Goal: Check status: Check status

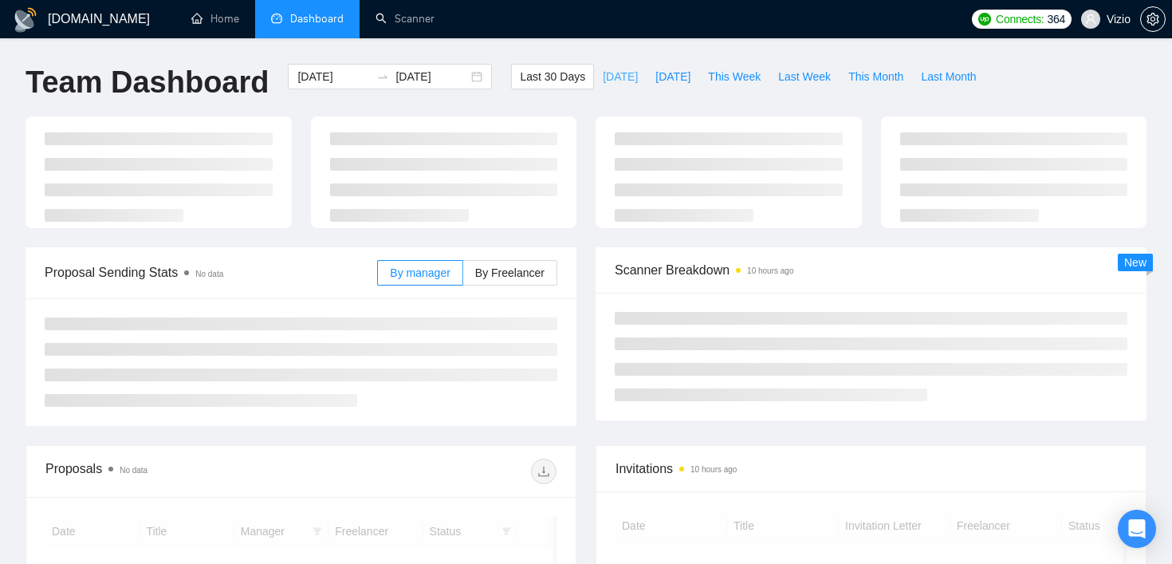
click at [610, 85] on span "[DATE]" at bounding box center [620, 77] width 35 height 18
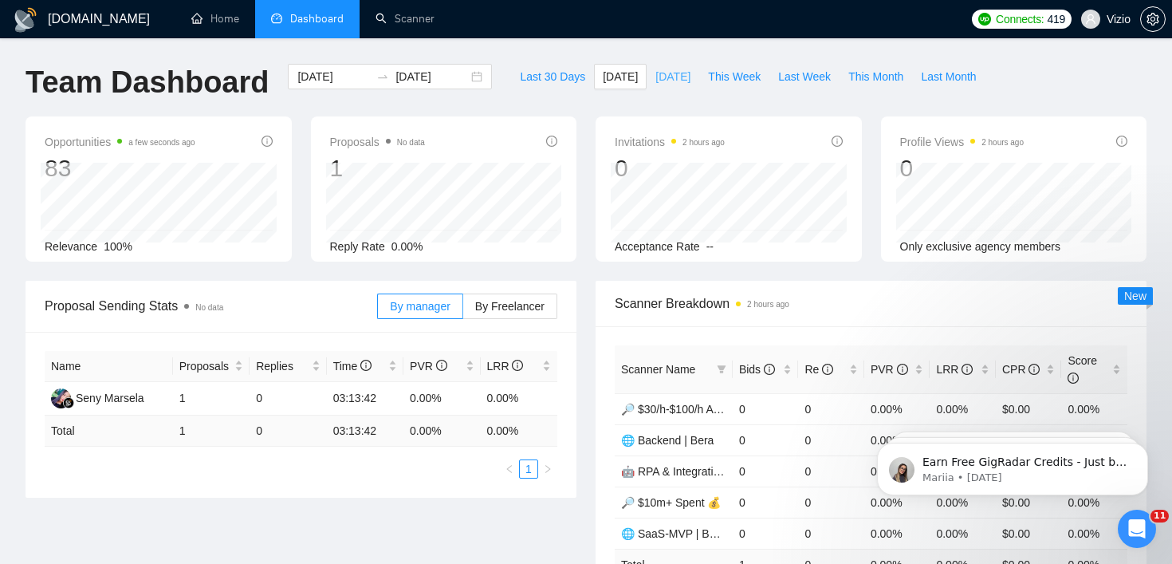
click at [662, 81] on span "[DATE]" at bounding box center [673, 77] width 35 height 18
type input "[DATE]"
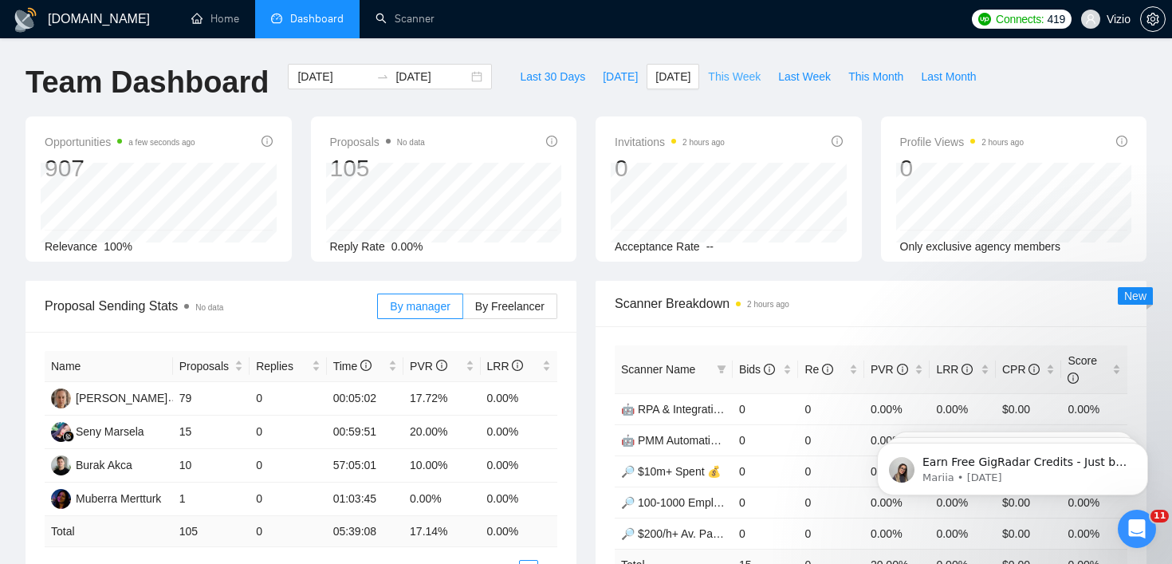
click at [719, 77] on span "This Week" at bounding box center [734, 77] width 53 height 18
type input "[DATE]"
click at [615, 78] on span "[DATE]" at bounding box center [620, 77] width 35 height 18
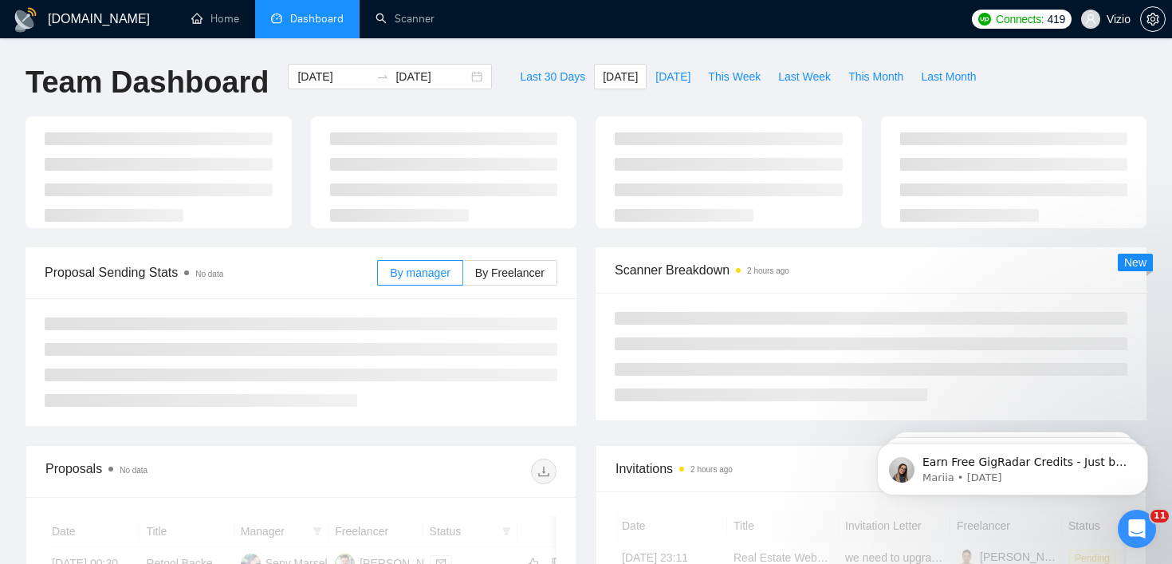
type input "[DATE]"
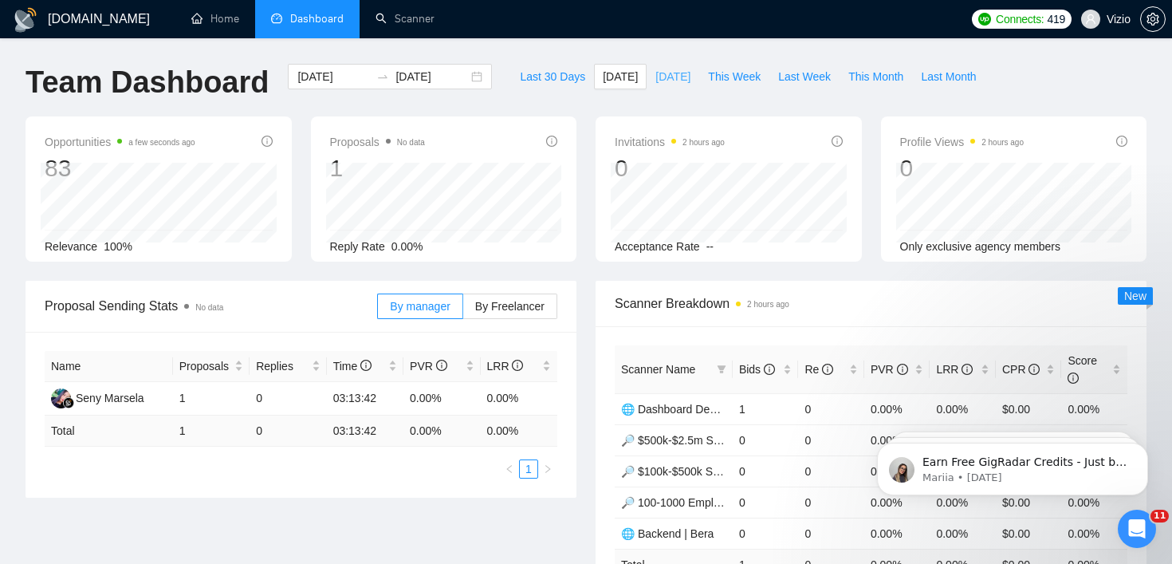
click at [693, 76] on button "[DATE]" at bounding box center [673, 77] width 53 height 26
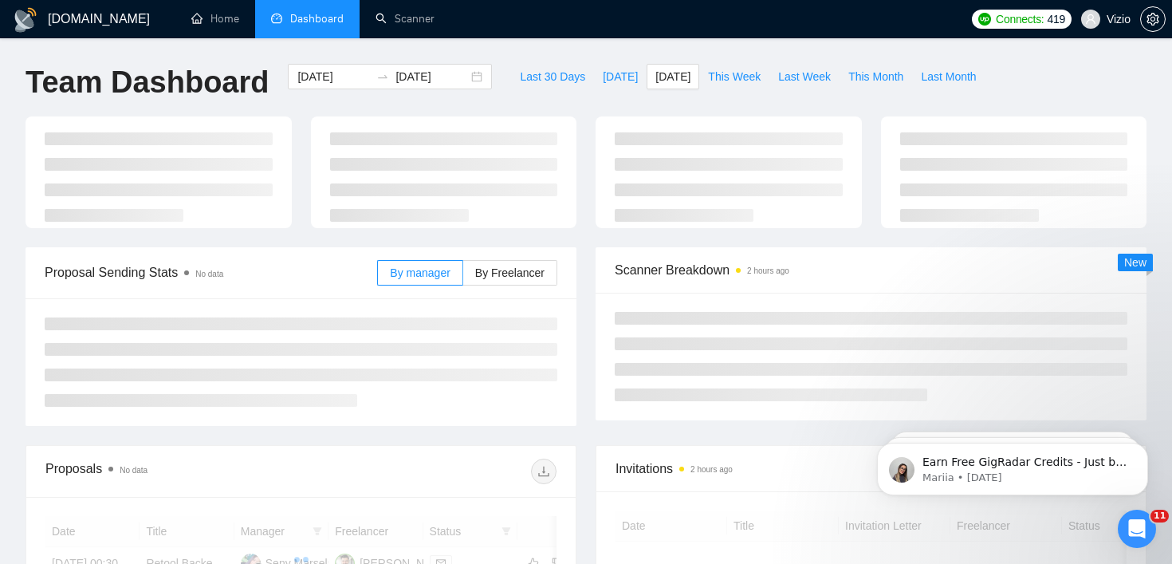
type input "[DATE]"
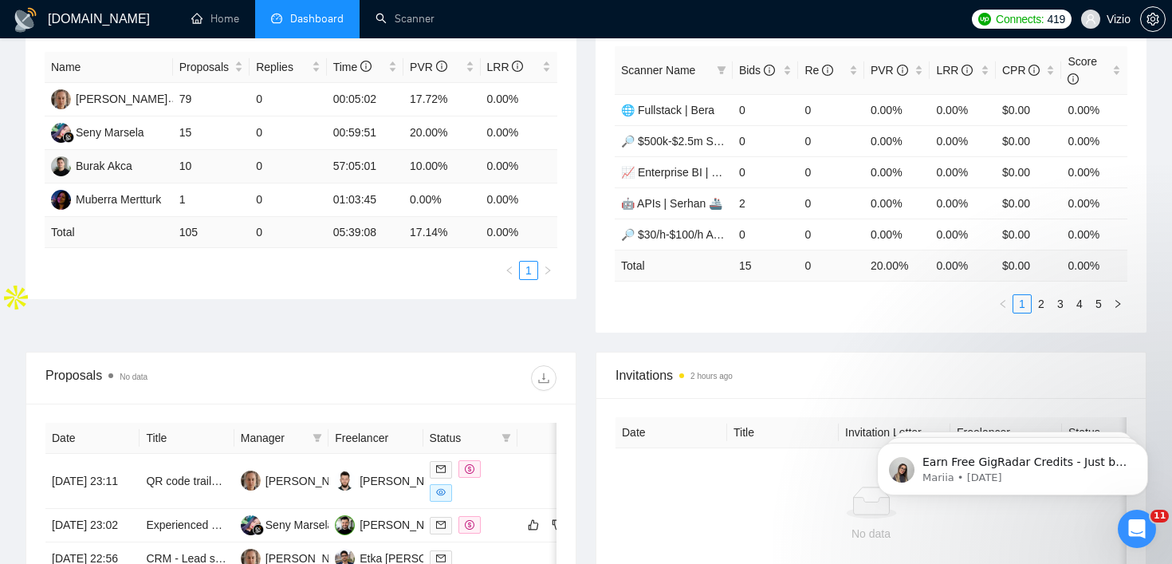
scroll to position [467, 0]
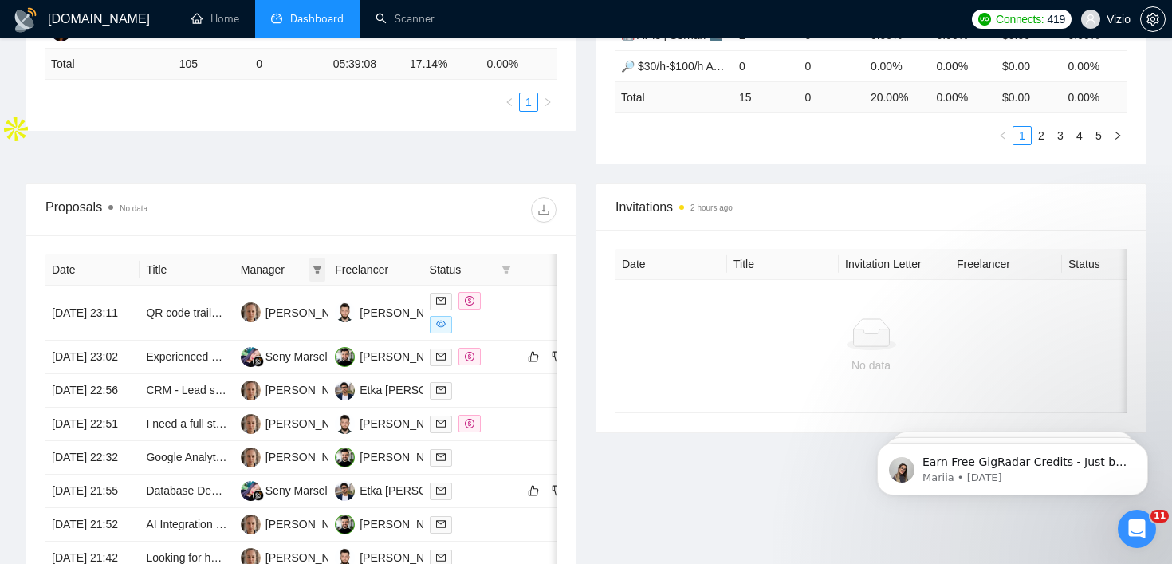
click at [318, 263] on span at bounding box center [317, 270] width 16 height 24
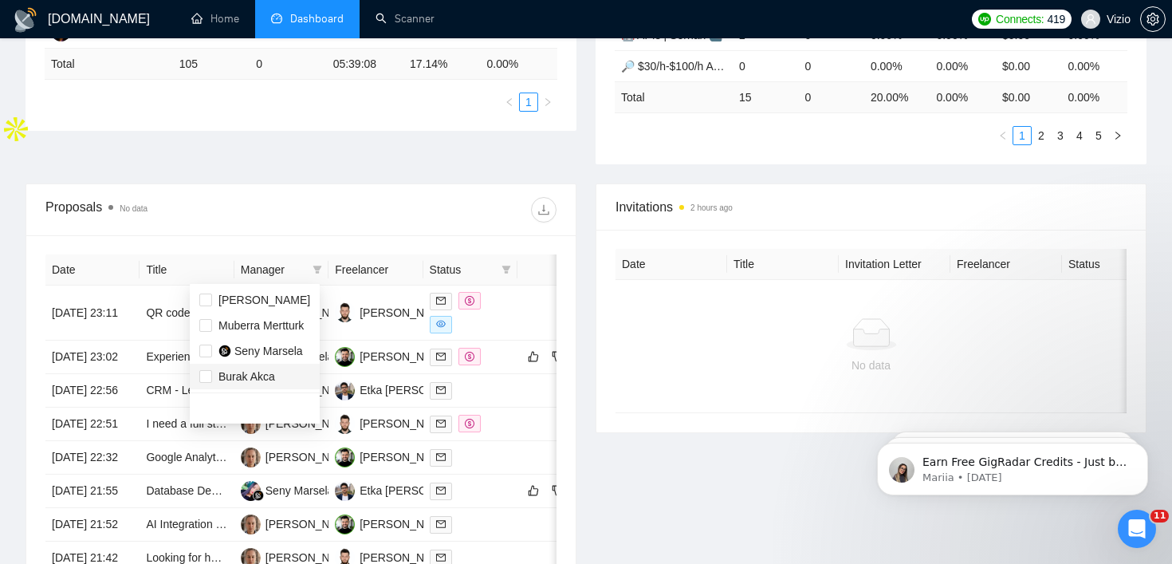
click at [299, 367] on li "Burak Akca" at bounding box center [255, 377] width 130 height 26
checkbox input "true"
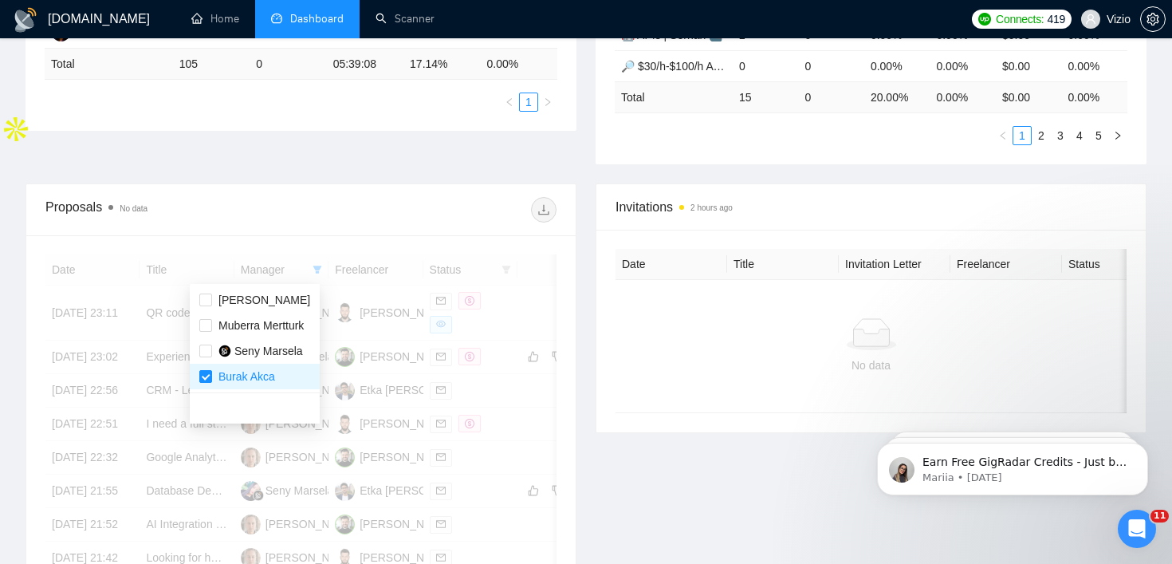
click at [359, 217] on div at bounding box center [429, 210] width 256 height 26
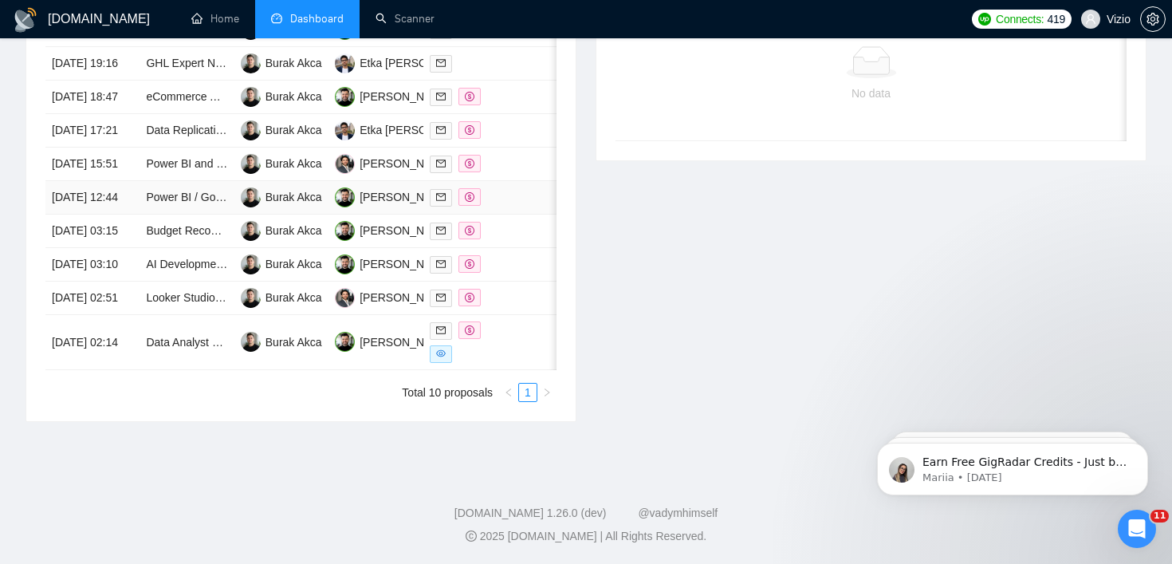
scroll to position [615, 0]
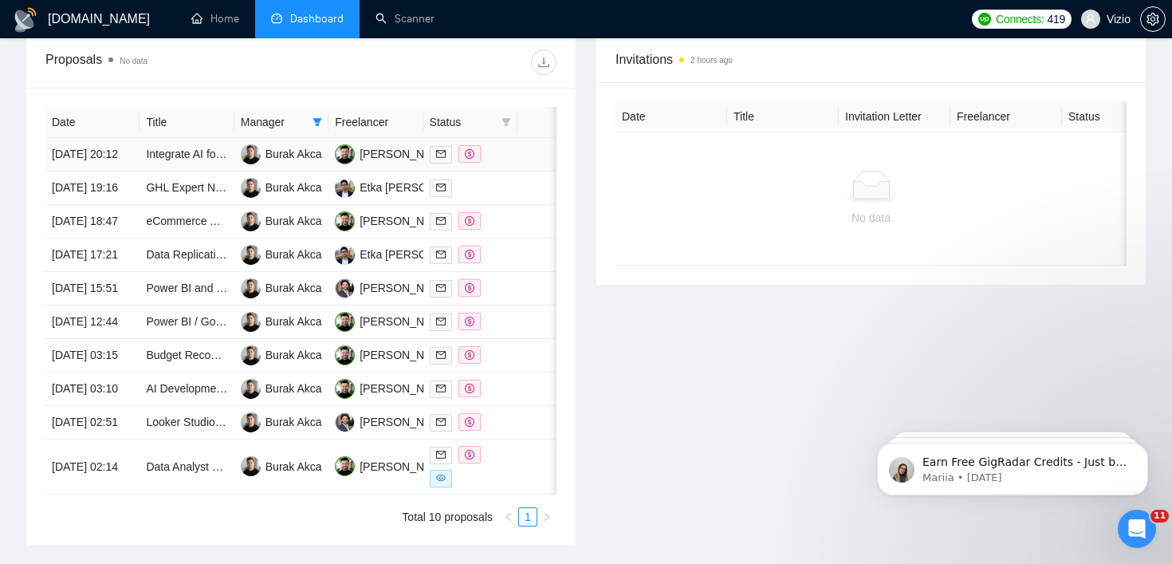
click at [234, 171] on td "Burak Akca" at bounding box center [281, 154] width 94 height 33
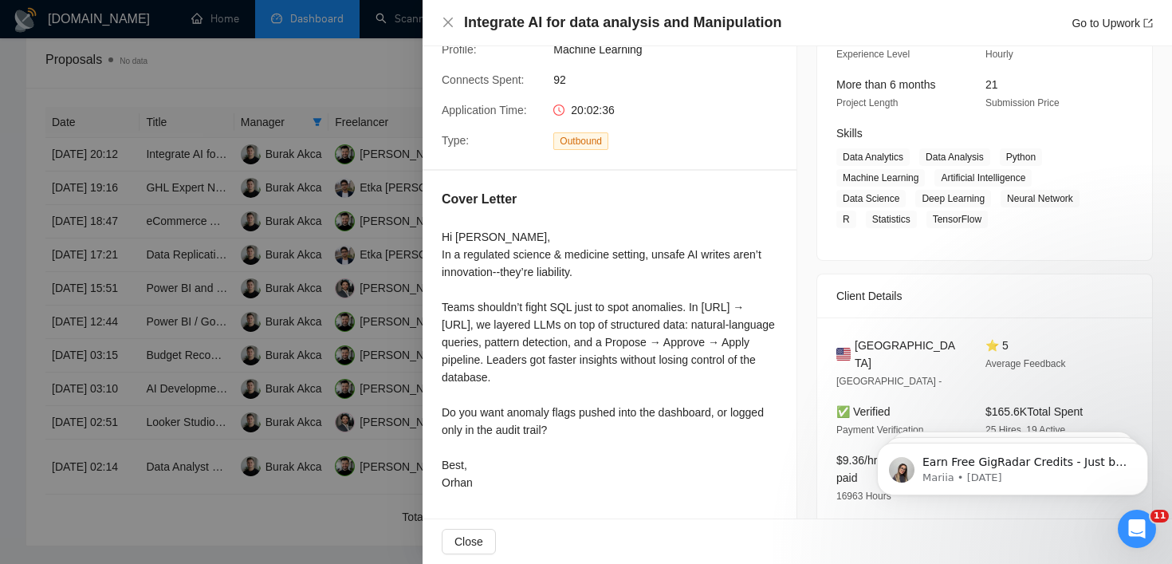
scroll to position [149, 0]
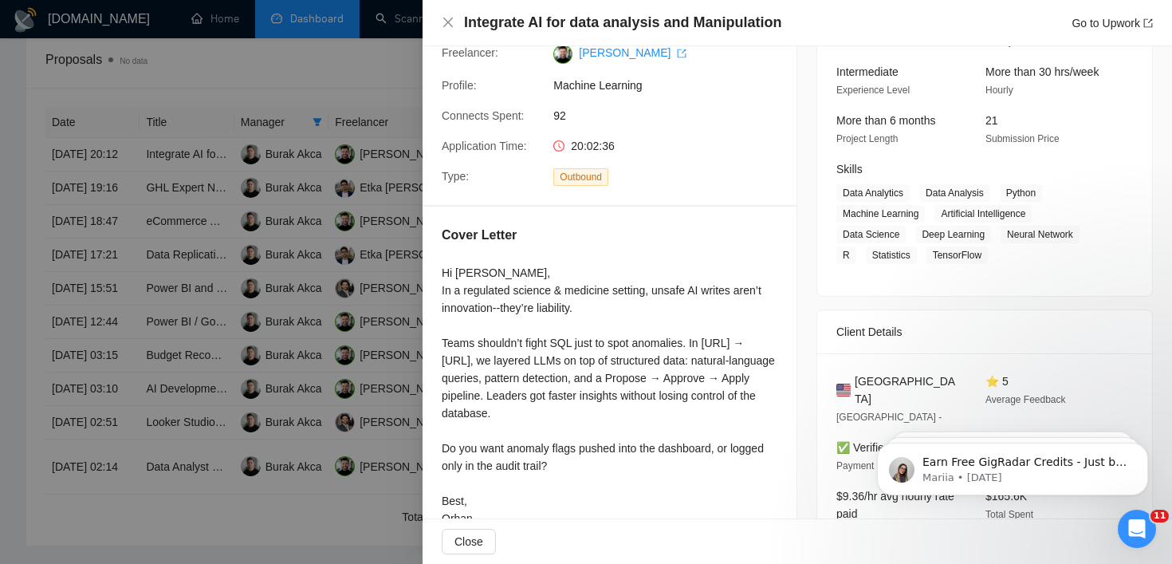
click at [554, 305] on div "Hi [PERSON_NAME], In a regulated science & medicine setting, unsafe AI writes a…" at bounding box center [610, 395] width 336 height 263
click at [543, 278] on div at bounding box center [543, 278] width 0 height 0
click at [563, 309] on div "Hi [PERSON_NAME], In a regulated science & medicine setting, unsafe AI writes a…" at bounding box center [610, 395] width 336 height 263
click at [631, 290] on div "Hi [PERSON_NAME], In a regulated science & medicine setting, unsafe AI writes a…" at bounding box center [610, 395] width 336 height 263
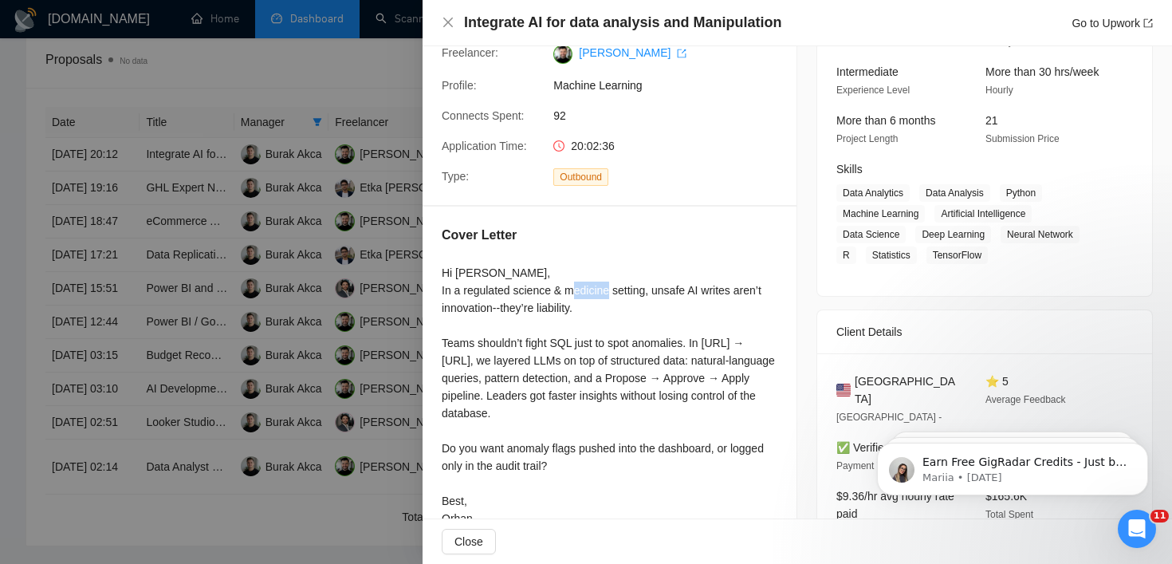
click at [631, 290] on div "Hi [PERSON_NAME], In a regulated science & medicine setting, unsafe AI writes a…" at bounding box center [610, 395] width 336 height 263
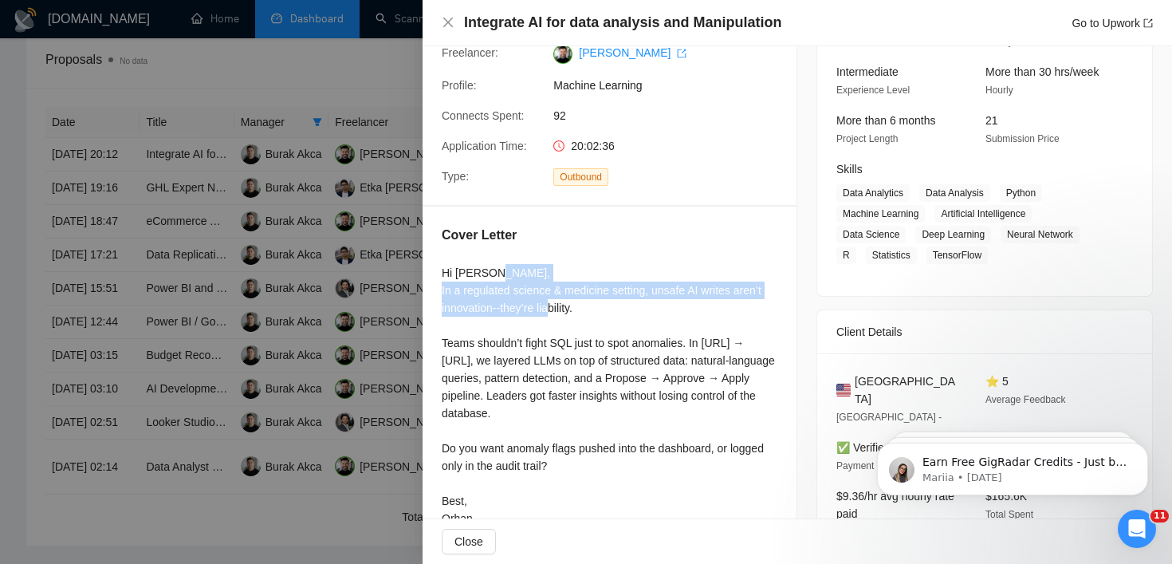
click at [631, 290] on div "Hi [PERSON_NAME], In a regulated science & medicine setting, unsafe AI writes a…" at bounding box center [610, 395] width 336 height 263
click at [629, 282] on div "Hi [PERSON_NAME], In a regulated science & medicine setting, unsafe AI writes a…" at bounding box center [610, 395] width 336 height 263
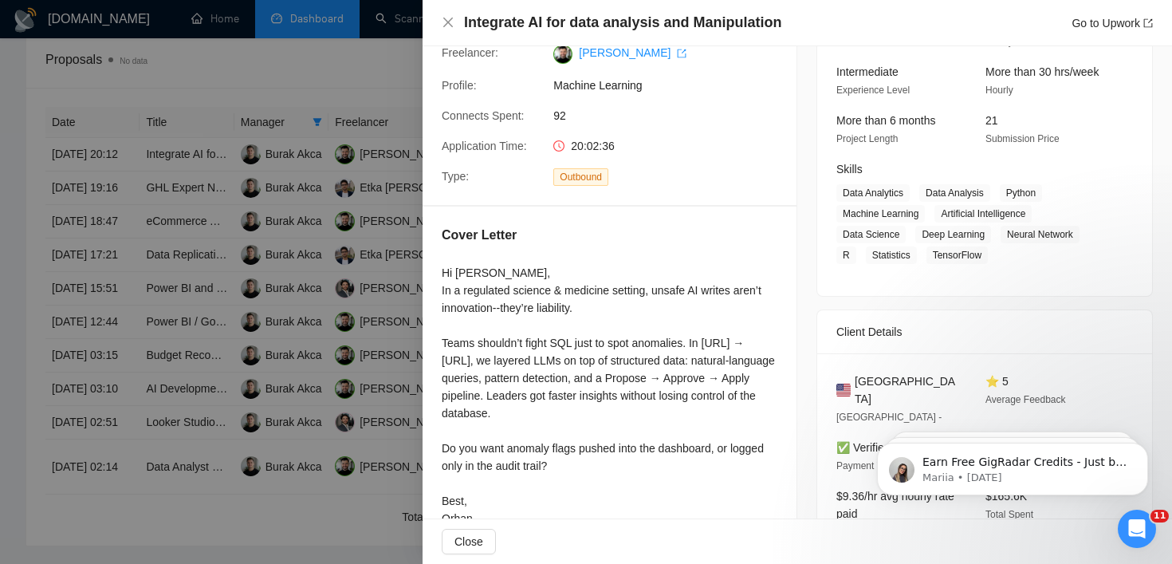
click at [623, 289] on div "Hi [PERSON_NAME], In a regulated science & medicine setting, unsafe AI writes a…" at bounding box center [610, 395] width 336 height 263
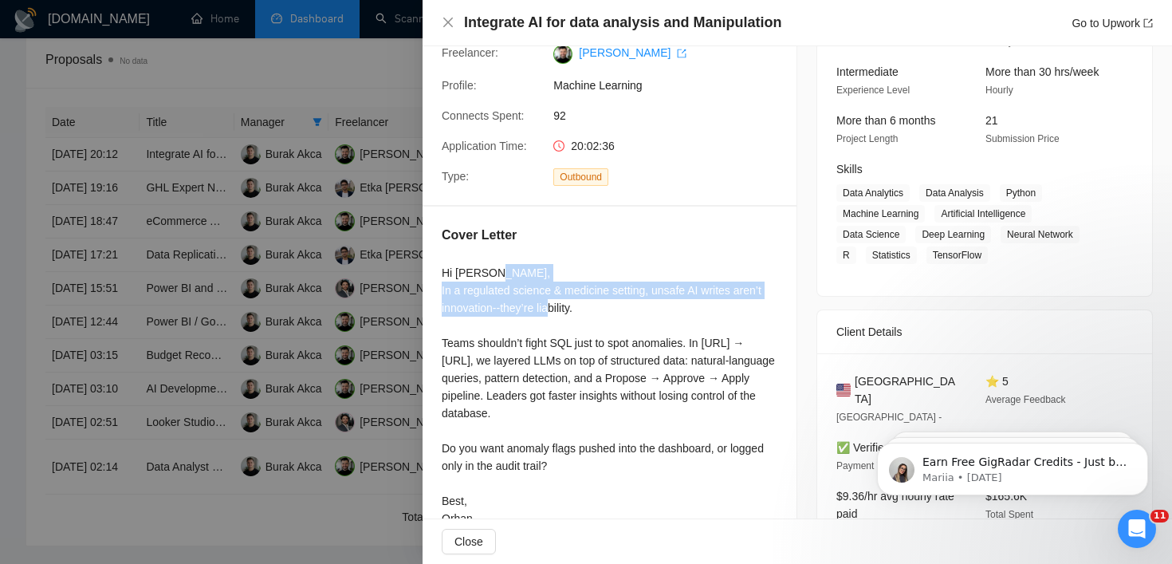
click at [623, 289] on div "Hi [PERSON_NAME], In a regulated science & medicine setting, unsafe AI writes a…" at bounding box center [610, 395] width 336 height 263
click at [613, 261] on div at bounding box center [613, 261] width 0 height 0
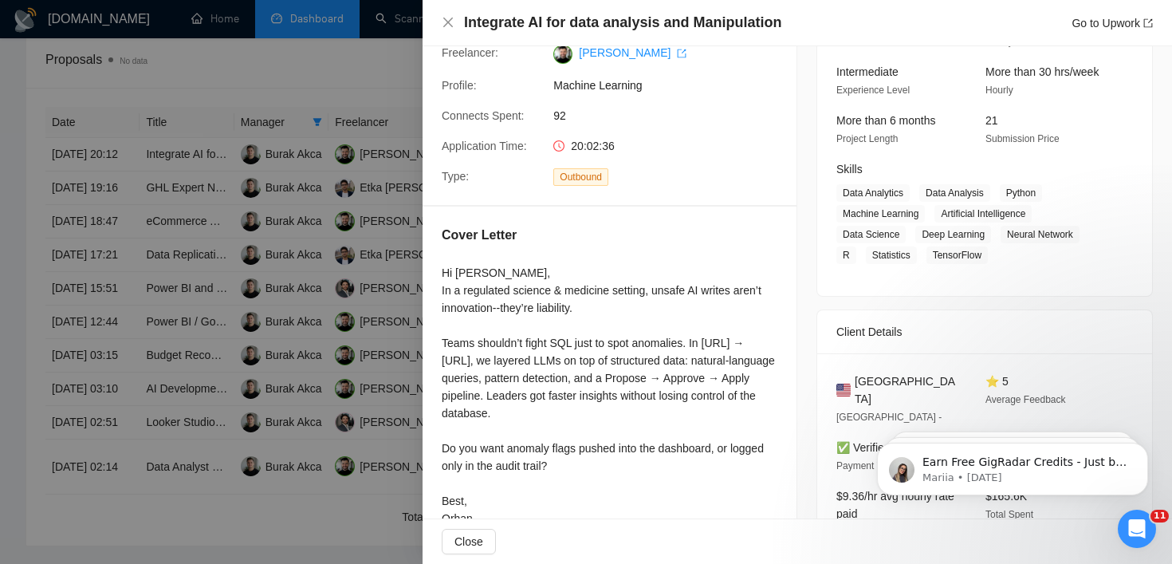
click at [605, 301] on div "Hi [PERSON_NAME], In a regulated science & medicine setting, unsafe AI writes a…" at bounding box center [610, 395] width 336 height 263
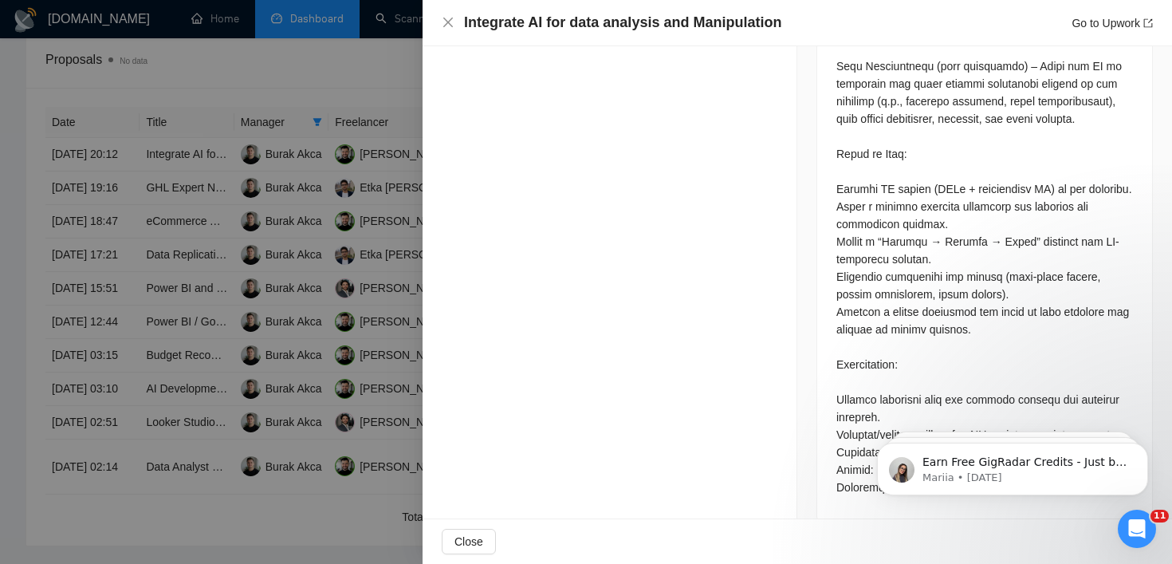
scroll to position [1042, 0]
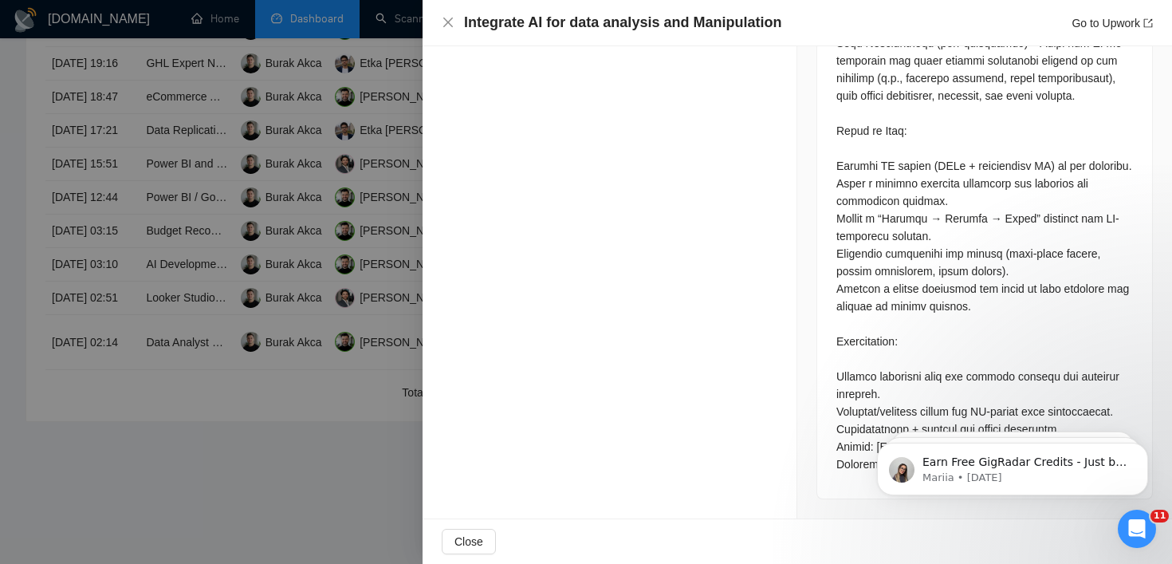
click at [396, 302] on div at bounding box center [586, 282] width 1172 height 564
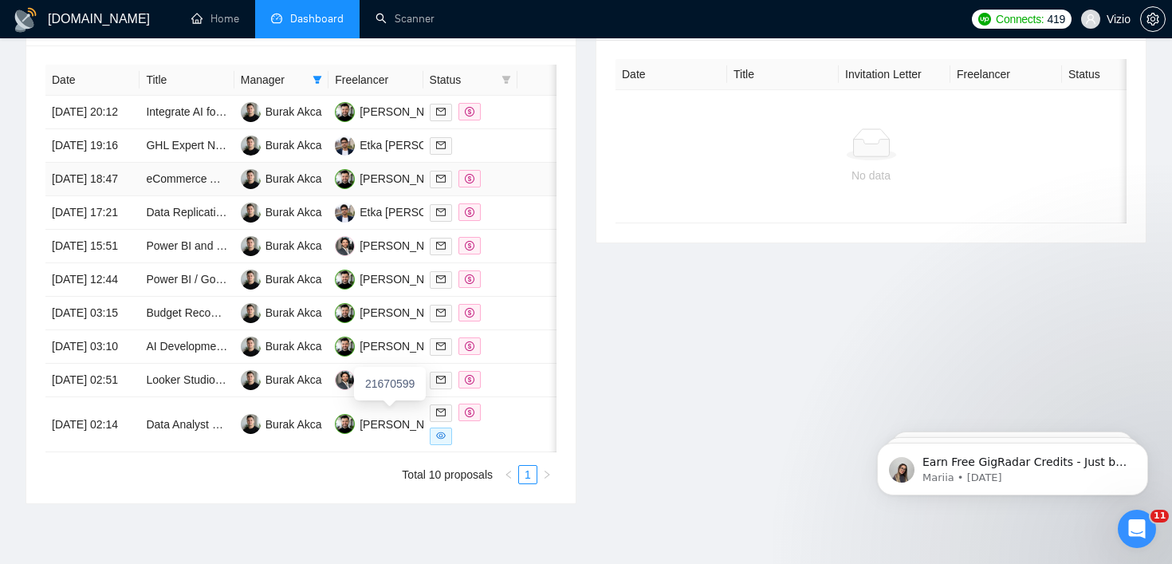
scroll to position [465, 0]
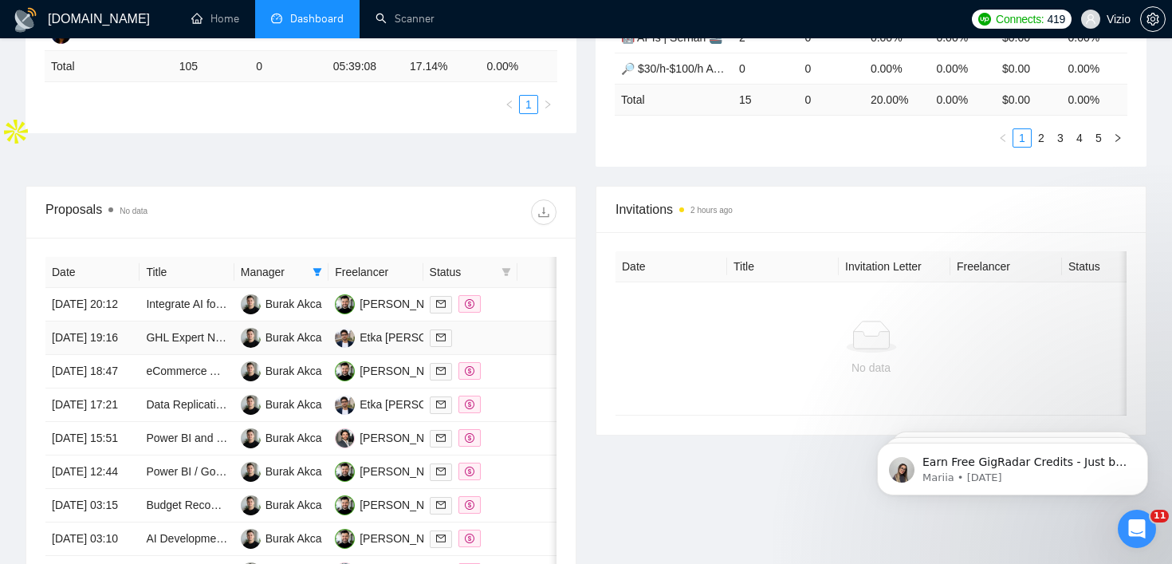
click at [290, 341] on td "Burak Akca" at bounding box center [281, 337] width 94 height 33
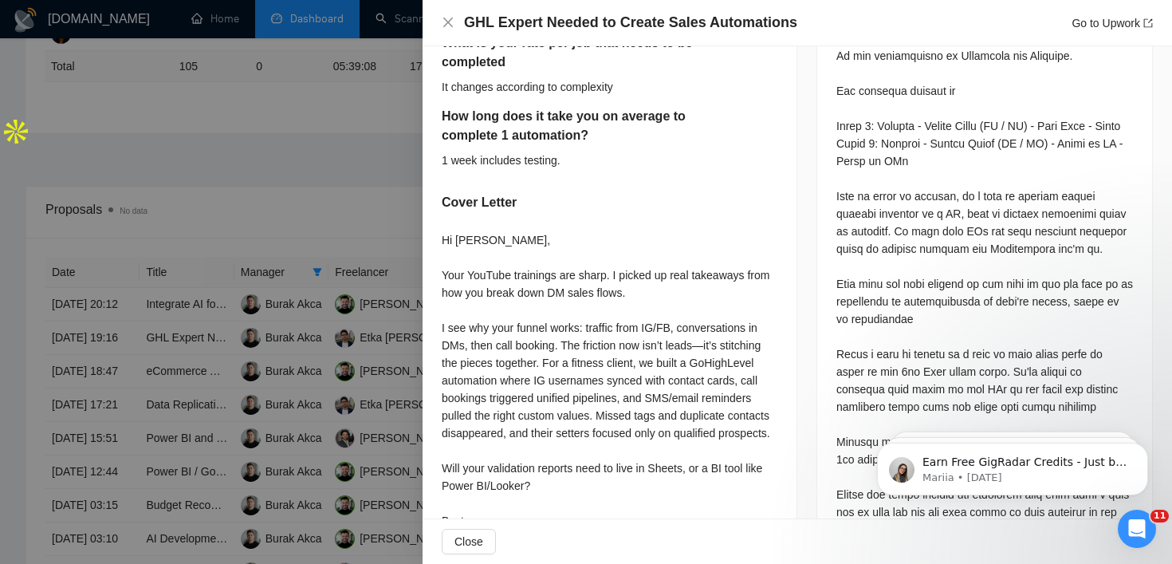
scroll to position [748, 0]
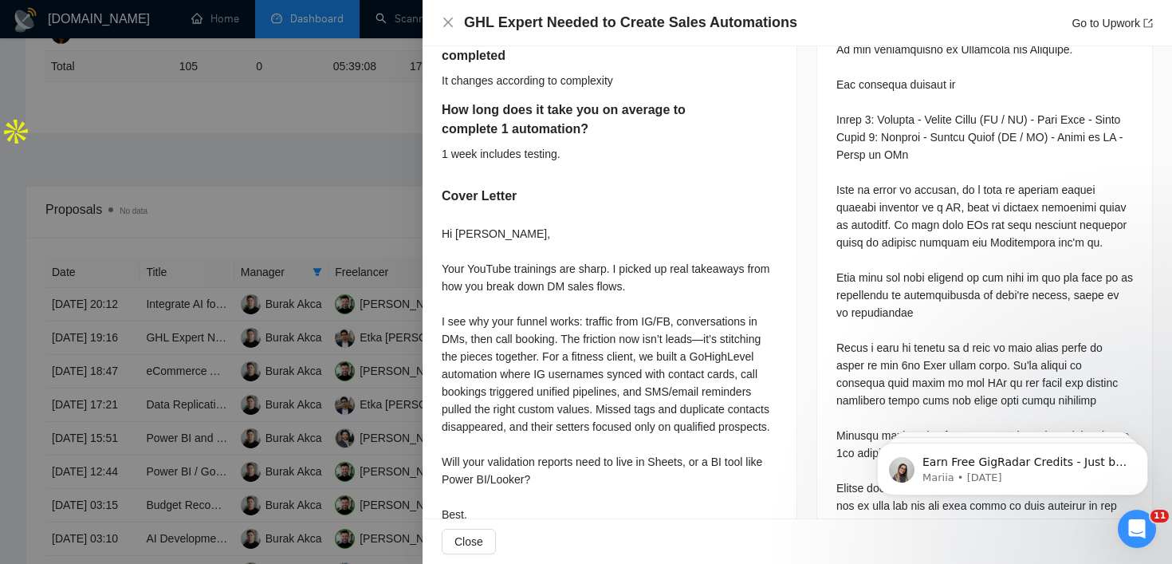
click at [534, 278] on div "Hi [PERSON_NAME], Your YouTube trainings are sharp. I picked up real takeaways …" at bounding box center [610, 383] width 336 height 316
click at [534, 269] on div "Hi [PERSON_NAME], Your YouTube trainings are sharp. I picked up real takeaways …" at bounding box center [610, 383] width 336 height 316
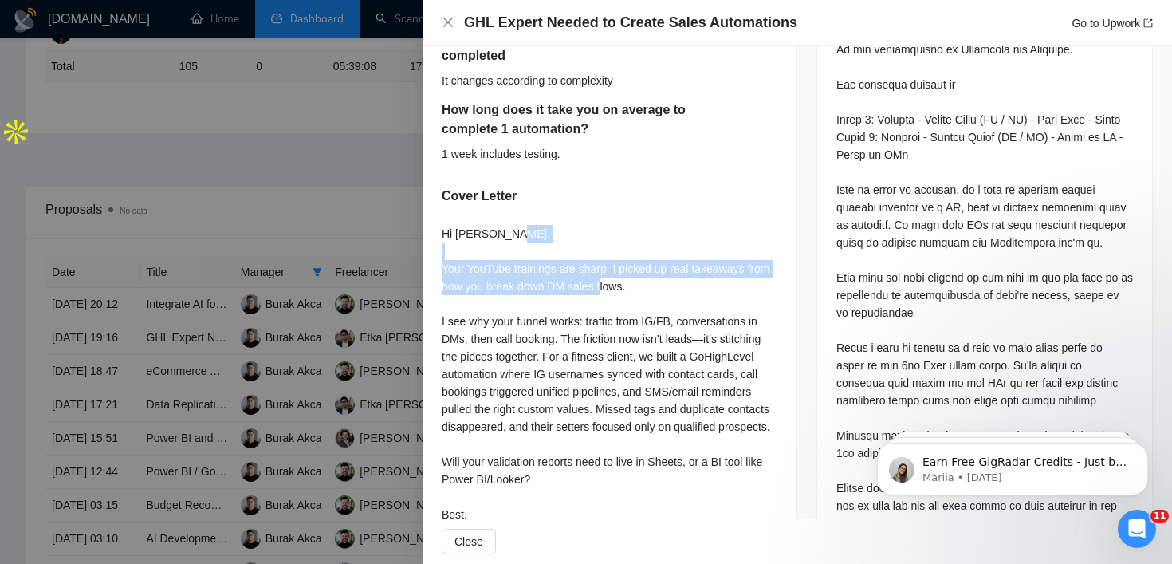
click at [534, 269] on div "Hi [PERSON_NAME], Your YouTube trainings are sharp. I picked up real takeaways …" at bounding box center [610, 383] width 336 height 316
click at [523, 275] on div at bounding box center [523, 275] width 0 height 0
click at [586, 266] on div "Hi [PERSON_NAME], Your YouTube trainings are sharp. I picked up real takeaways …" at bounding box center [610, 383] width 336 height 316
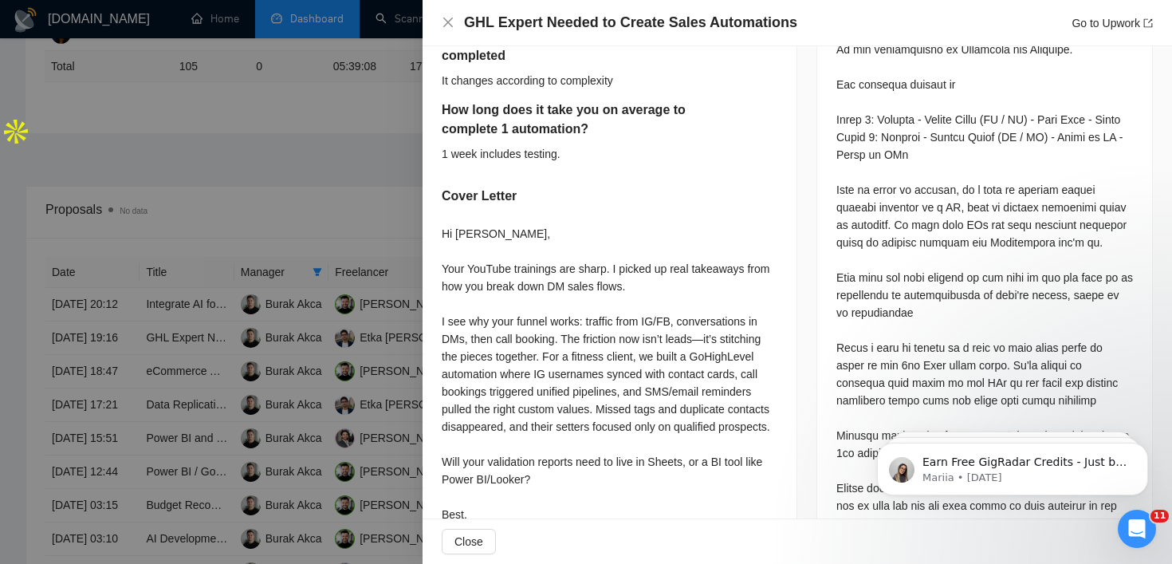
click at [554, 315] on div "Hi [PERSON_NAME], Your YouTube trainings are sharp. I picked up real takeaways …" at bounding box center [610, 383] width 336 height 316
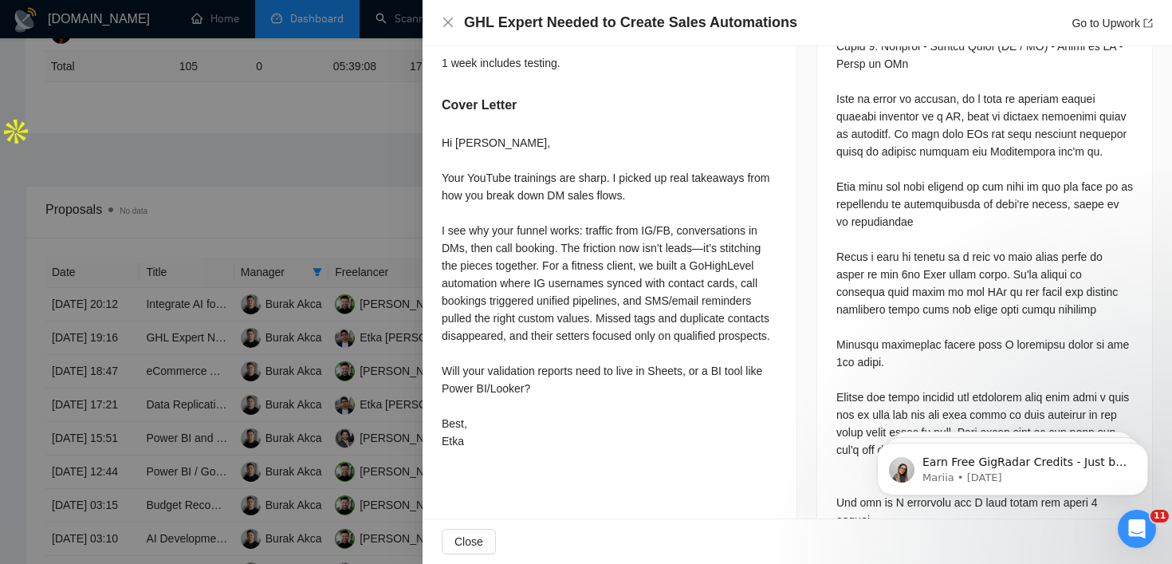
scroll to position [841, 0]
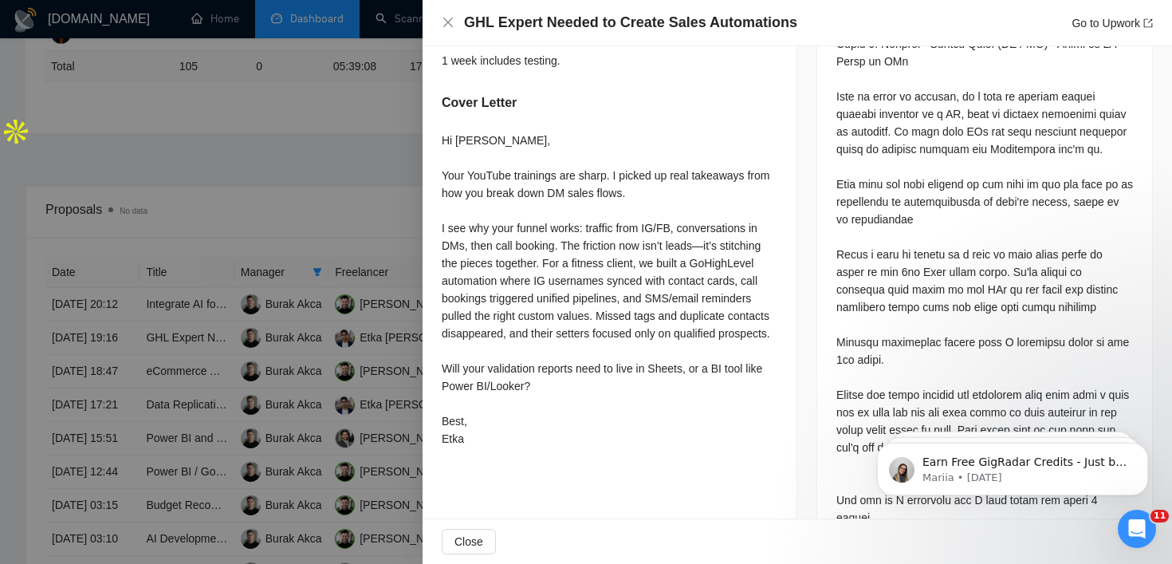
click at [264, 277] on div at bounding box center [586, 282] width 1172 height 564
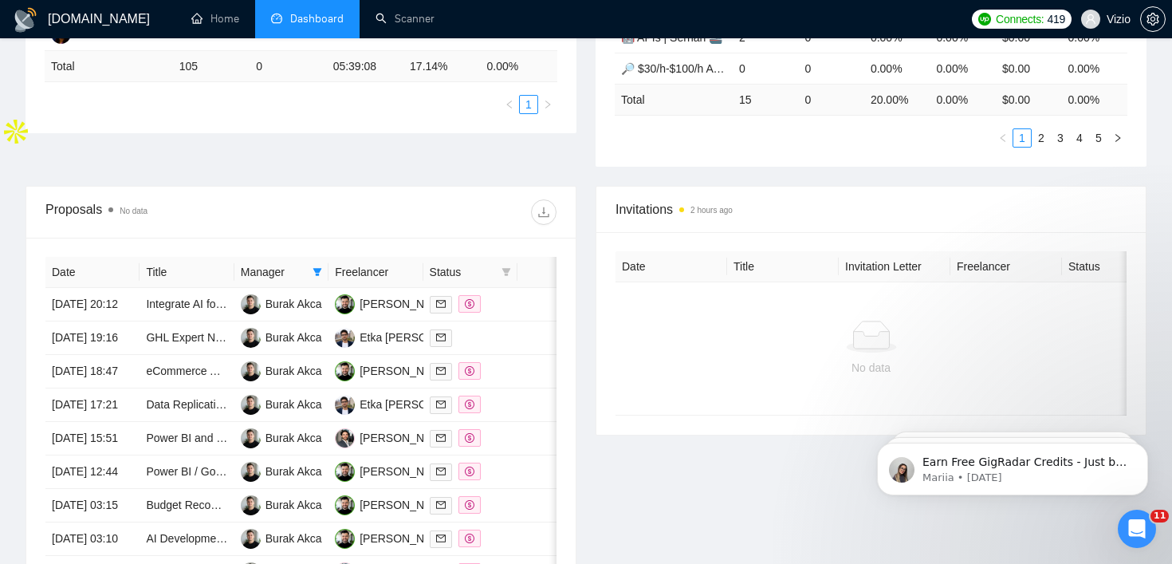
click at [336, 179] on div "Proposal Sending Stats No data By manager By Freelancer Name Proposals Replies …" at bounding box center [586, 1] width 1141 height 370
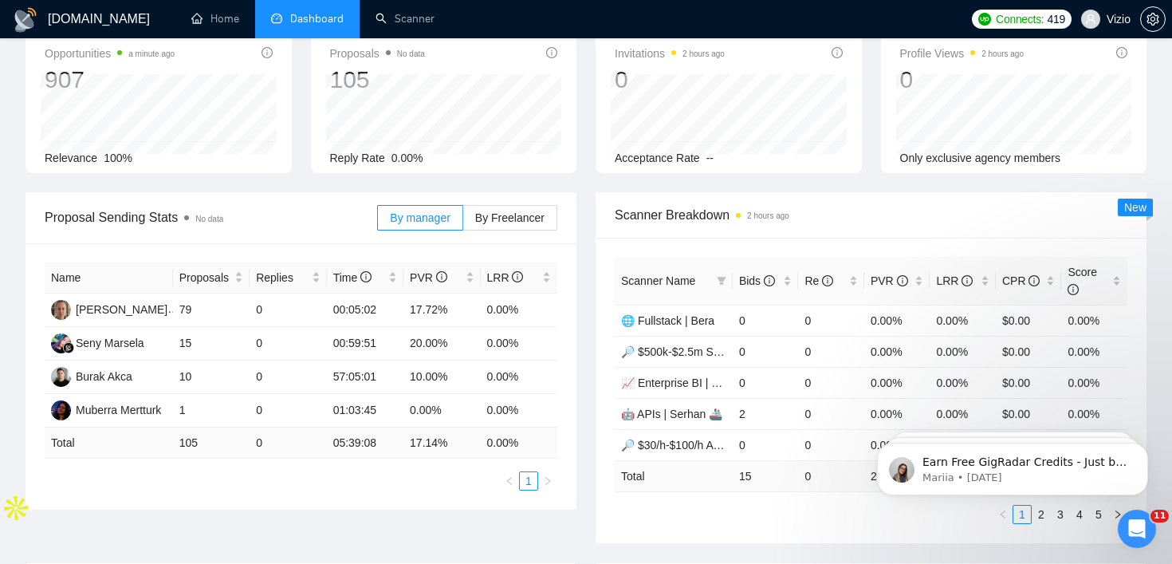
scroll to position [0, 0]
